Goal: Consume media (video, audio): Consume media (video, audio)

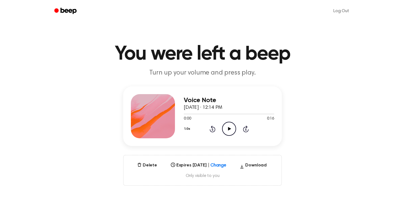
click at [230, 117] on div "0:00 0:16" at bounding box center [229, 119] width 90 height 6
click at [232, 130] on icon "Play Audio" at bounding box center [229, 129] width 14 height 14
click at [232, 129] on icon "Play Audio" at bounding box center [229, 129] width 14 height 14
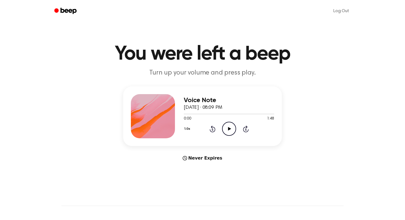
click at [228, 128] on icon "Play Audio" at bounding box center [229, 129] width 14 height 14
click at [232, 131] on icon "Pause Audio" at bounding box center [229, 129] width 14 height 14
click at [230, 127] on icon "Play Audio" at bounding box center [229, 129] width 14 height 14
click at [230, 127] on icon at bounding box center [229, 129] width 2 height 4
click at [185, 129] on button "1.0x" at bounding box center [188, 128] width 8 height 9
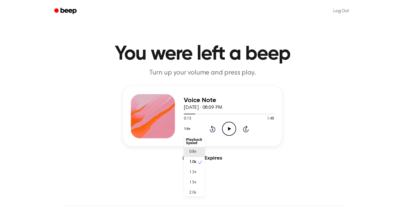
click at [198, 151] on div "0.8x" at bounding box center [194, 152] width 21 height 10
click at [227, 124] on icon "Play Audio" at bounding box center [229, 129] width 14 height 14
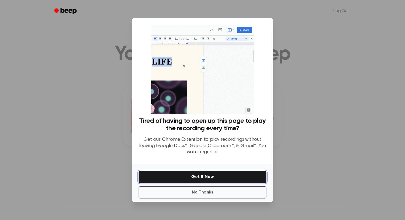
click at [193, 176] on button "Get It Now" at bounding box center [203, 177] width 128 height 12
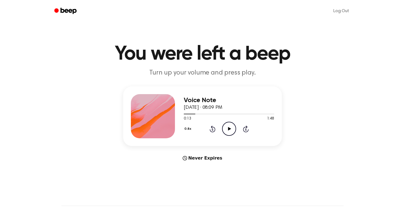
click at [229, 128] on icon at bounding box center [229, 129] width 3 height 4
click at [189, 128] on button "0.8x" at bounding box center [188, 128] width 9 height 9
click at [189, 188] on div "2.0x" at bounding box center [194, 192] width 21 height 10
click at [223, 129] on icon "Pause Audio" at bounding box center [229, 129] width 14 height 14
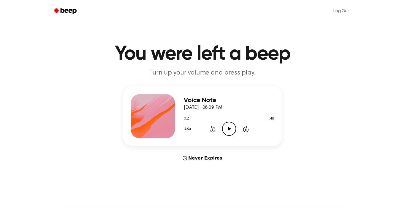
click at [189, 129] on button "2.0x" at bounding box center [188, 128] width 9 height 9
click at [191, 179] on span "1.5x" at bounding box center [192, 181] width 7 height 6
click at [226, 131] on icon "Play Audio" at bounding box center [229, 129] width 14 height 14
click at [213, 128] on icon "Rewind 5 seconds" at bounding box center [213, 128] width 6 height 7
click at [185, 127] on button "1.5x" at bounding box center [188, 128] width 8 height 9
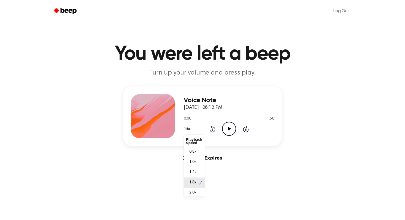
click at [226, 132] on div "1.5x Playback Speed 0.8x 1.0x 1.2x 1.5x 2.0x Rewind 5 seconds Play Audio Skip 5…" at bounding box center [229, 129] width 90 height 14
click at [228, 124] on icon "Play Audio" at bounding box center [229, 129] width 14 height 14
click at [230, 126] on icon "Pause Audio" at bounding box center [229, 129] width 14 height 14
click at [231, 130] on icon "Play Audio" at bounding box center [229, 129] width 14 height 14
click at [221, 127] on div "1.5x Rewind 5 seconds Play Audio Skip 5 seconds" at bounding box center [229, 129] width 90 height 14
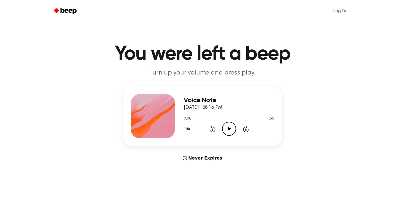
click at [224, 129] on icon "Play Audio" at bounding box center [229, 129] width 14 height 14
